Goal: Navigation & Orientation: Find specific page/section

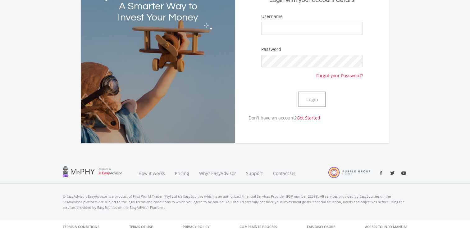
scroll to position [56, 0]
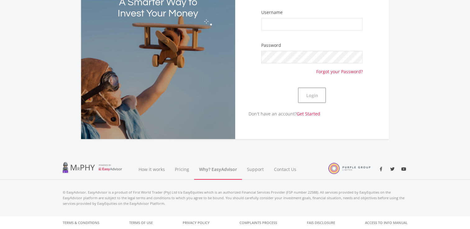
click at [217, 168] on link "Why? EasyAdvisor" at bounding box center [218, 169] width 48 height 21
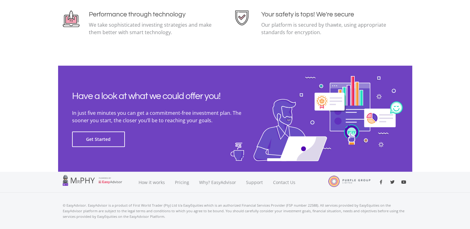
scroll to position [1405, 0]
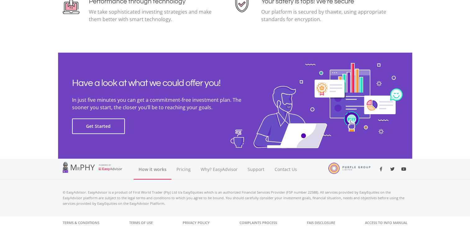
click at [158, 167] on link "How it works" at bounding box center [153, 169] width 38 height 21
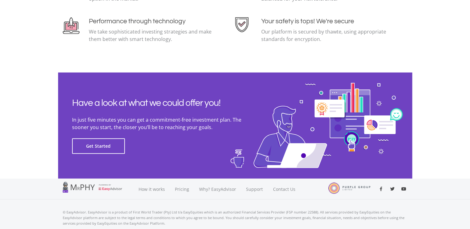
scroll to position [1387, 0]
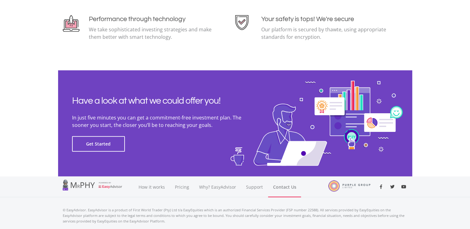
click at [282, 185] on link "Contact Us" at bounding box center [284, 187] width 33 height 21
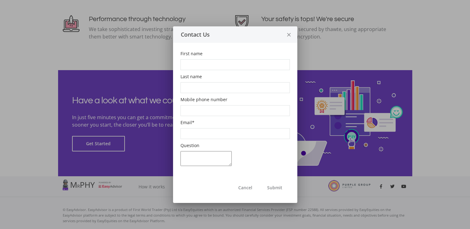
click at [291, 33] on icon "close" at bounding box center [289, 35] width 6 height 16
